Goal: Task Accomplishment & Management: Use online tool/utility

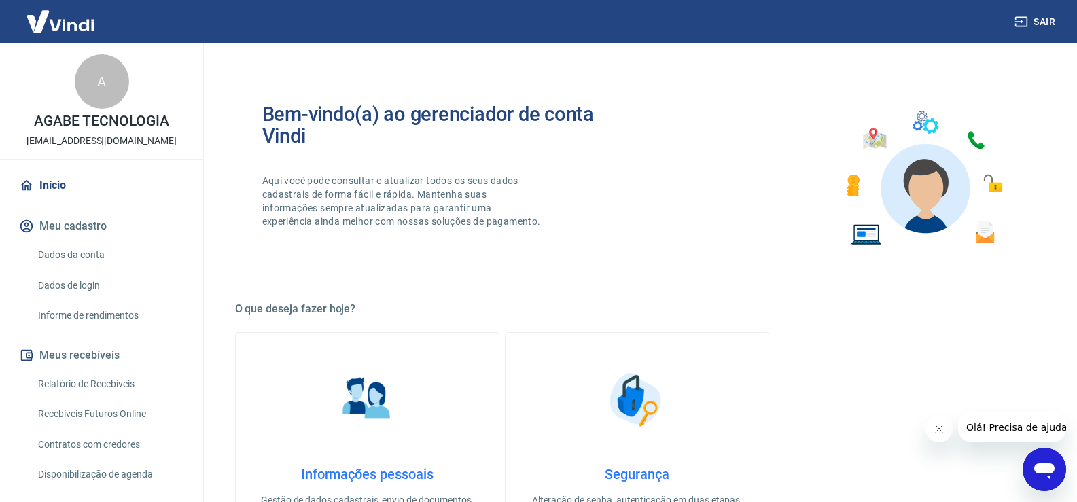
click at [115, 385] on link "Relatório de Recebíveis" at bounding box center [110, 384] width 154 height 28
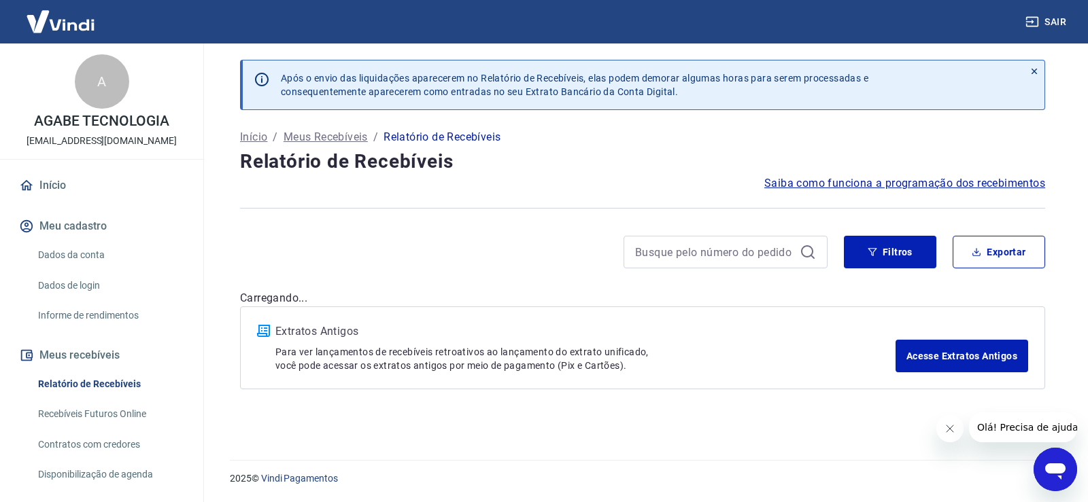
click at [124, 414] on link "Recebíveis Futuros Online" at bounding box center [110, 414] width 154 height 28
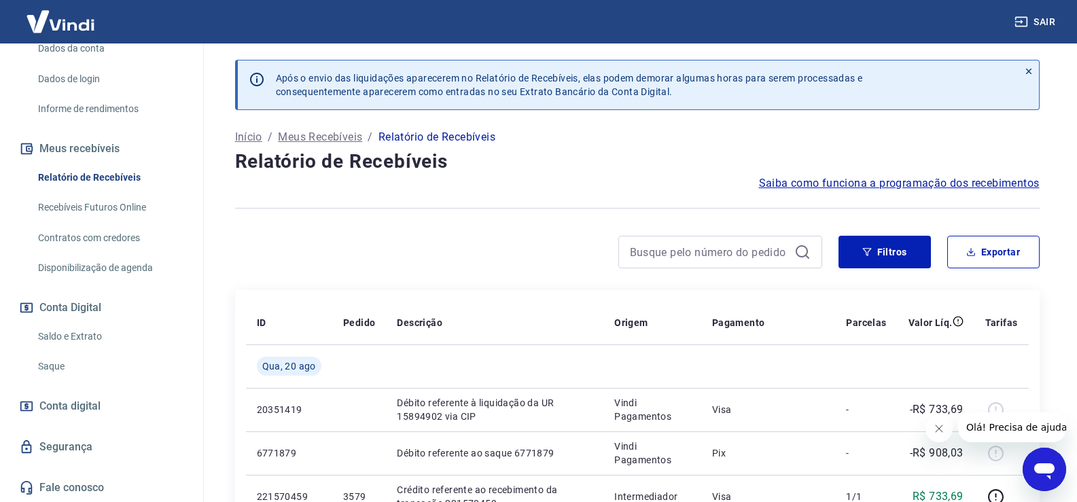
scroll to position [207, 0]
click at [84, 358] on link "Saque" at bounding box center [110, 366] width 154 height 28
